Goal: Information Seeking & Learning: Learn about a topic

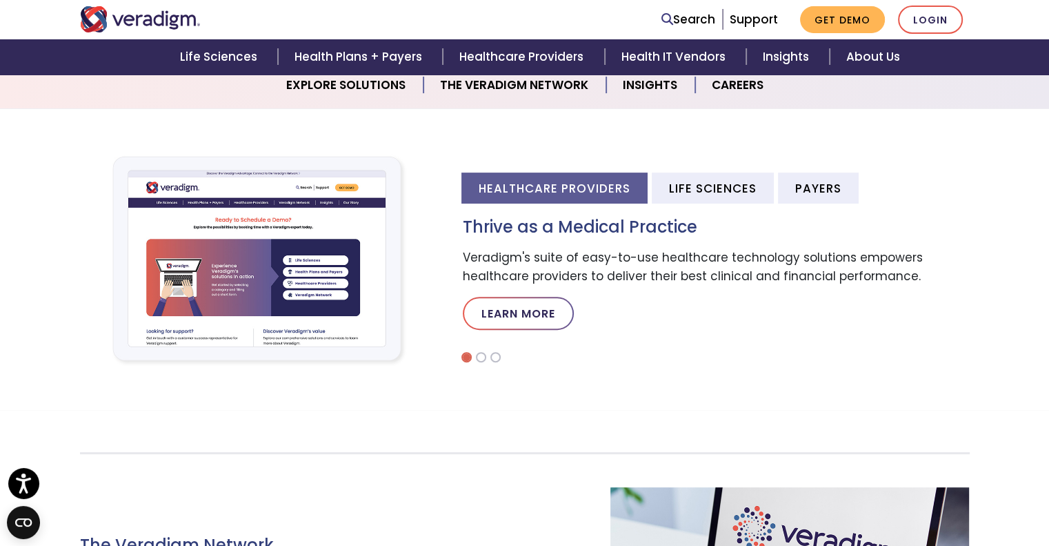
scroll to position [403, 0]
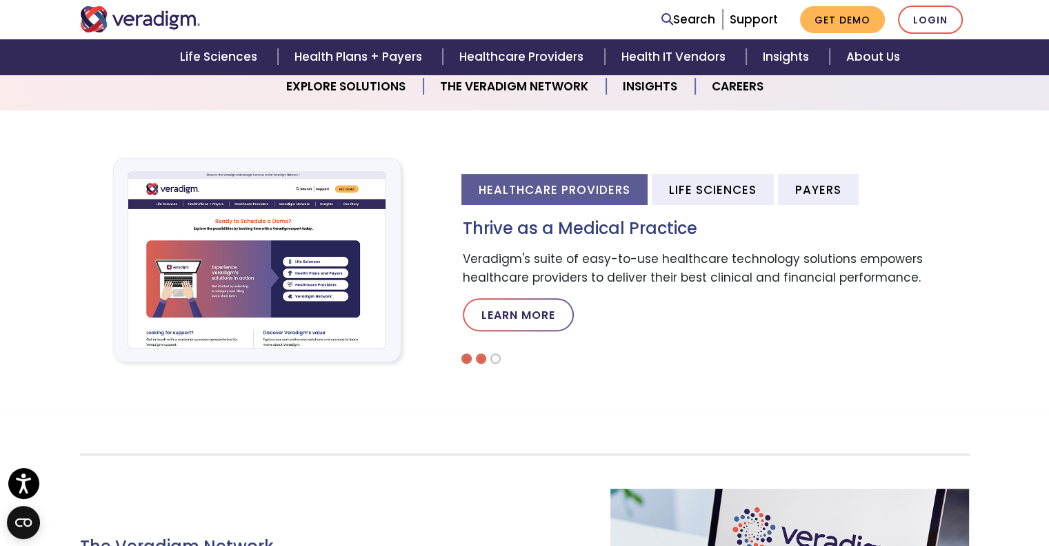
click at [478, 354] on li at bounding box center [481, 358] width 10 height 10
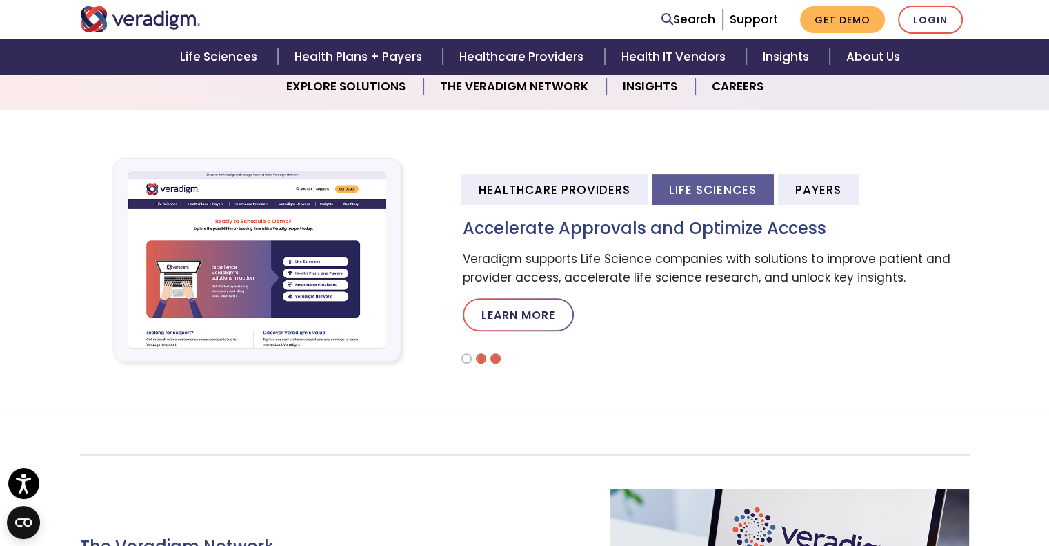
click at [493, 355] on li at bounding box center [495, 358] width 10 height 10
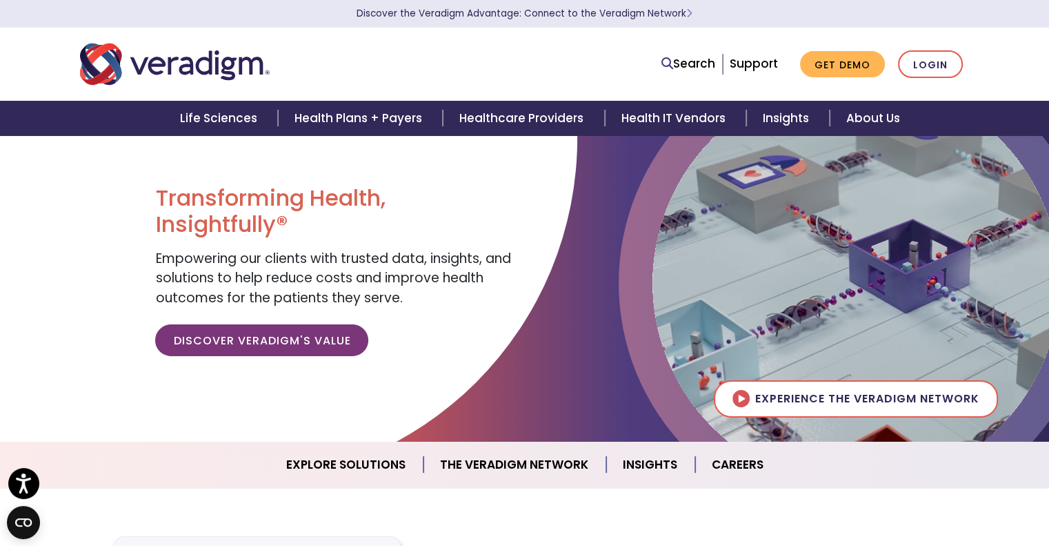
scroll to position [0, 0]
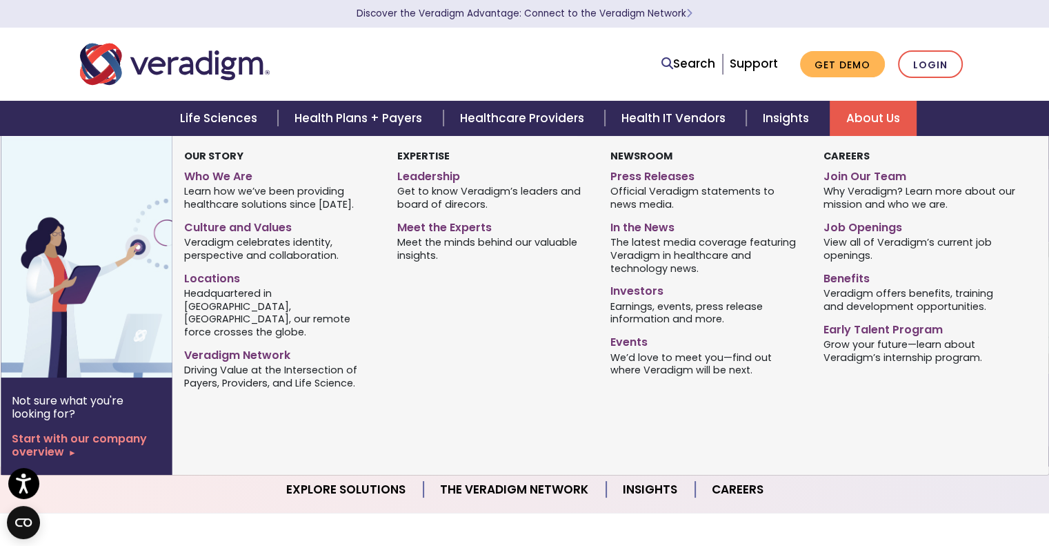
click at [891, 112] on link "About Us" at bounding box center [873, 118] width 87 height 35
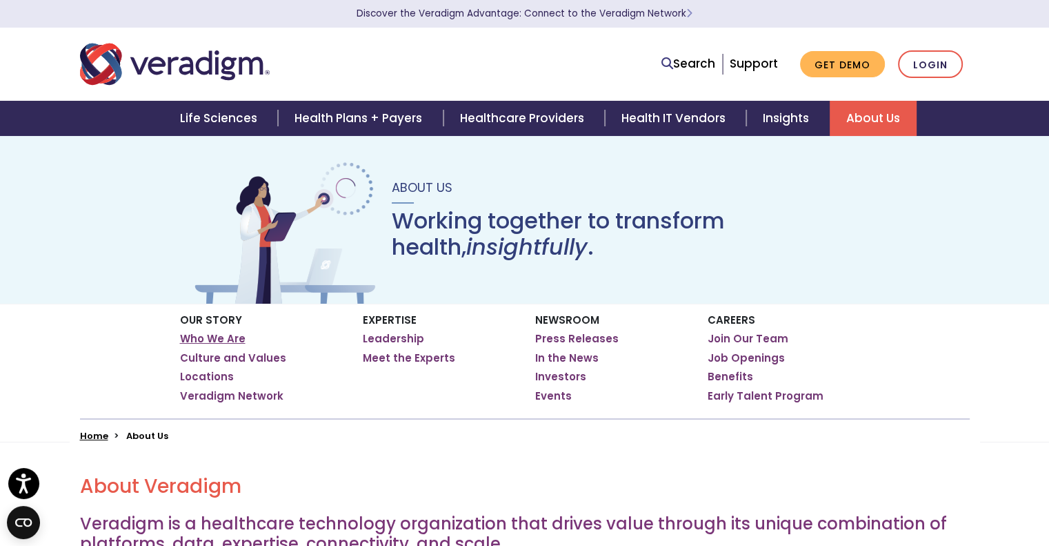
click at [218, 341] on link "Who We Are" at bounding box center [213, 339] width 66 height 14
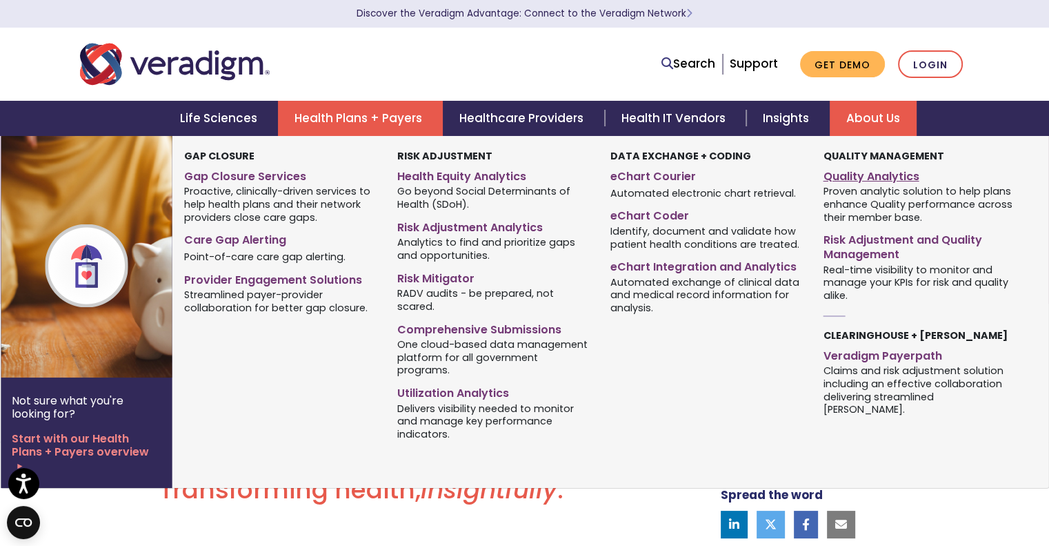
click at [858, 168] on link "Quality Analytics" at bounding box center [919, 174] width 192 height 20
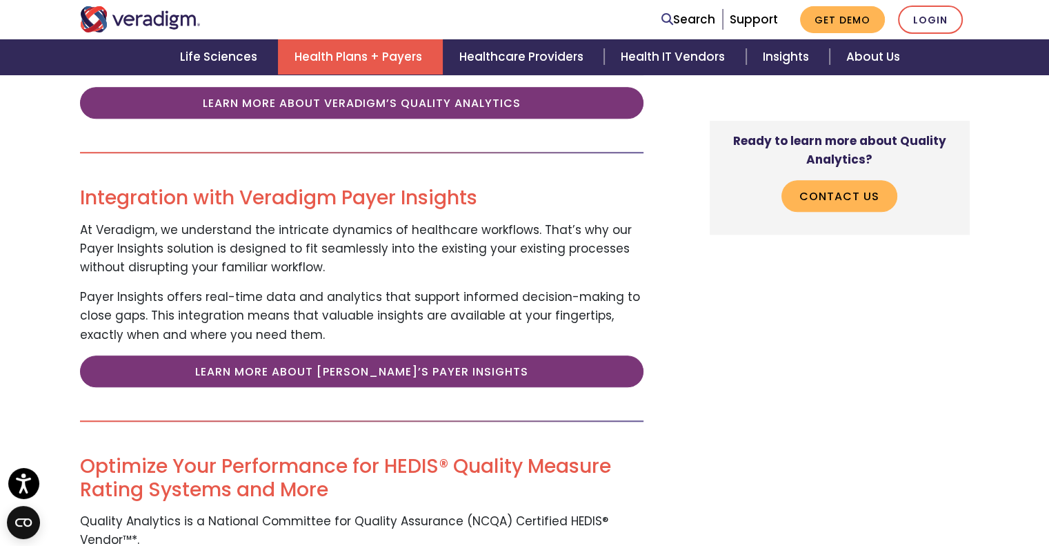
scroll to position [1152, 0]
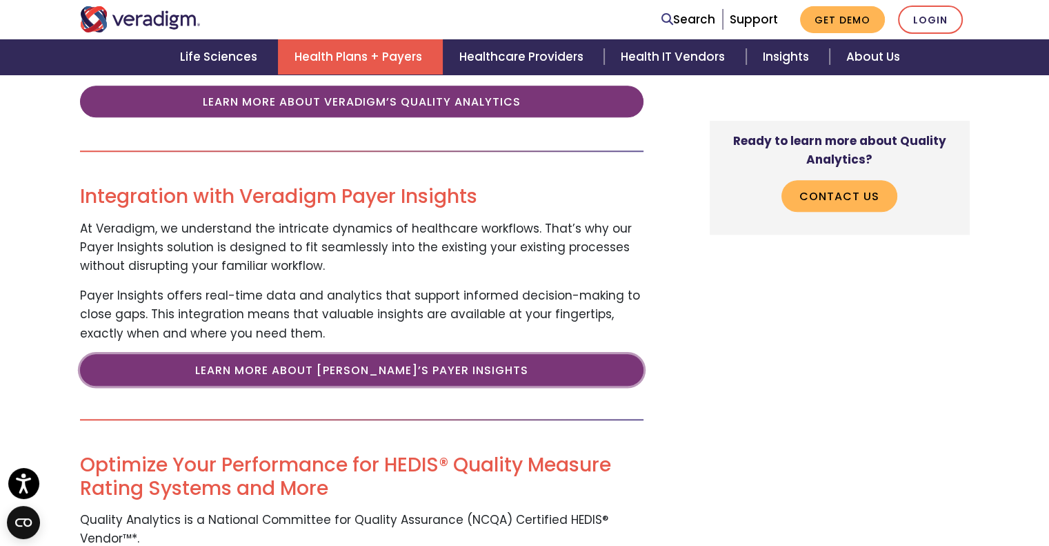
click at [590, 354] on link "Learn More About [PERSON_NAME]’s Payer Insights" at bounding box center [362, 370] width 564 height 32
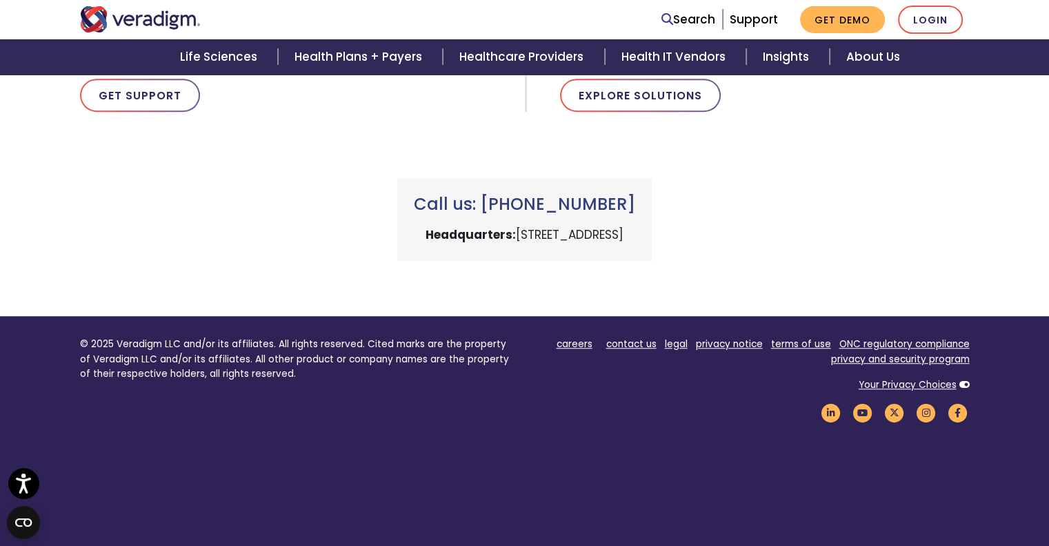
scroll to position [923, 0]
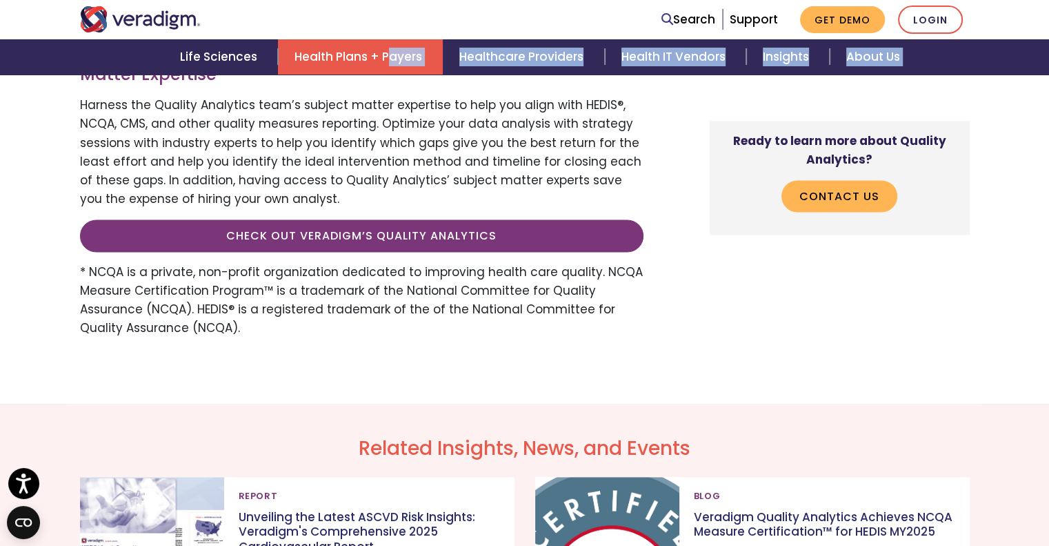
scroll to position [1838, 0]
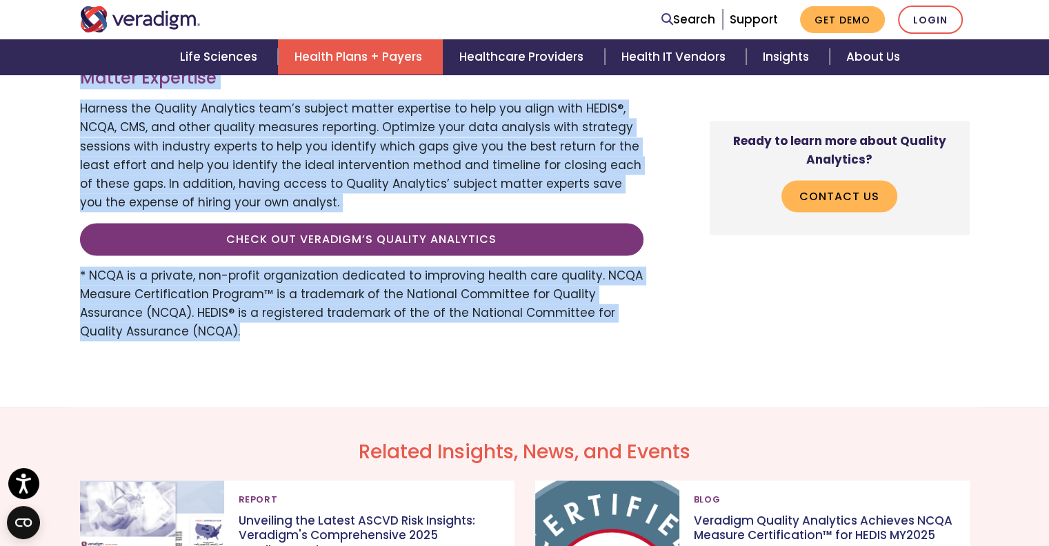
drag, startPoint x: 94, startPoint y: 218, endPoint x: 268, endPoint y: 307, distance: 195.3
copy div "Lo ipsum’d sita-conse adipiscing elitseddoei, tem incidid ut laboree dolorema a…"
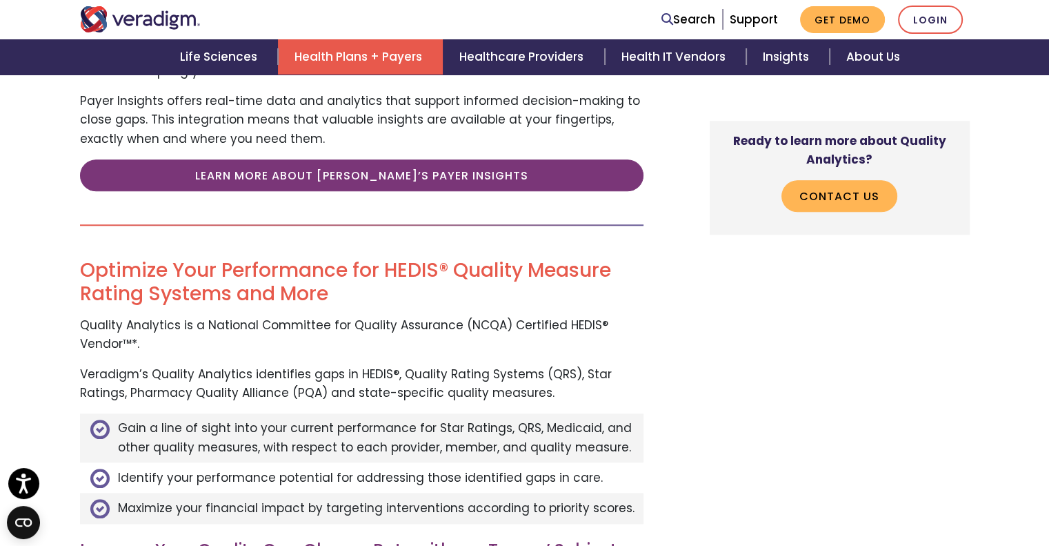
scroll to position [1372, 0]
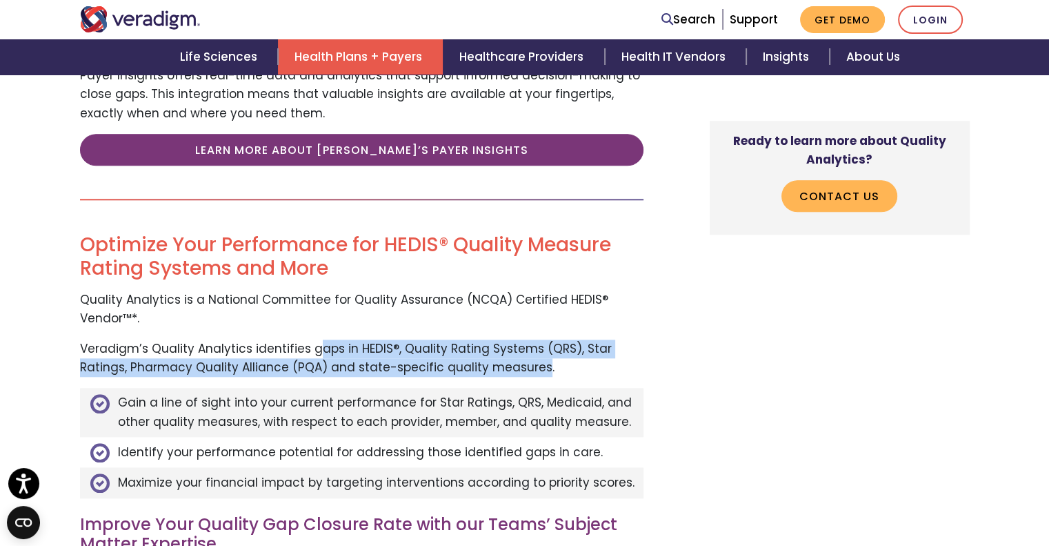
drag, startPoint x: 312, startPoint y: 310, endPoint x: 534, endPoint y: 338, distance: 223.2
click at [534, 339] on p "Veradigm’s Quality Analytics identifies gaps in HEDIS®, Quality Rating Systems …" at bounding box center [362, 357] width 564 height 37
copy p "aps in HEDIS®, Quality Rating Systems (QRS), Star Ratings, Pharmacy Quality All…"
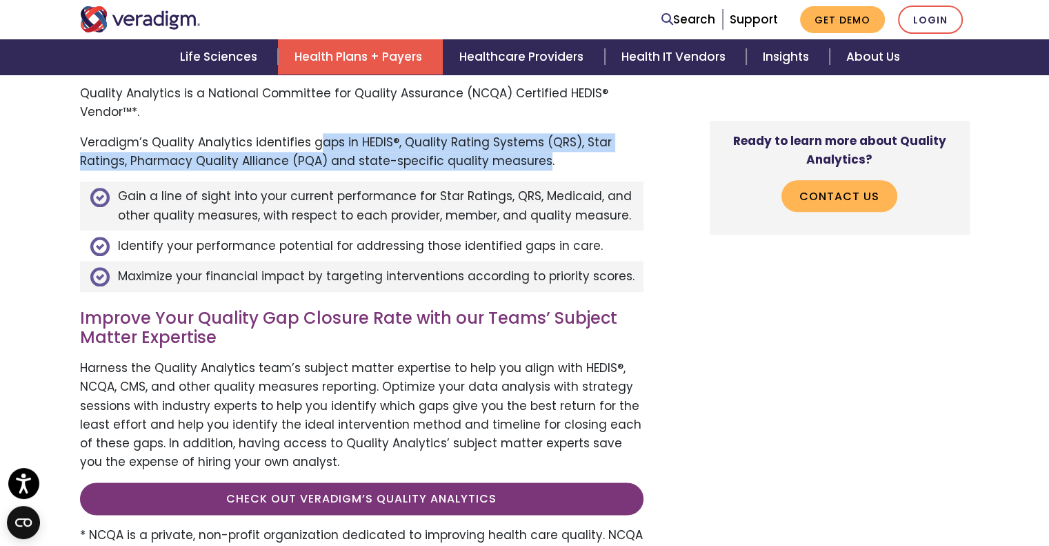
scroll to position [1546, 0]
